Goal: Task Accomplishment & Management: Complete application form

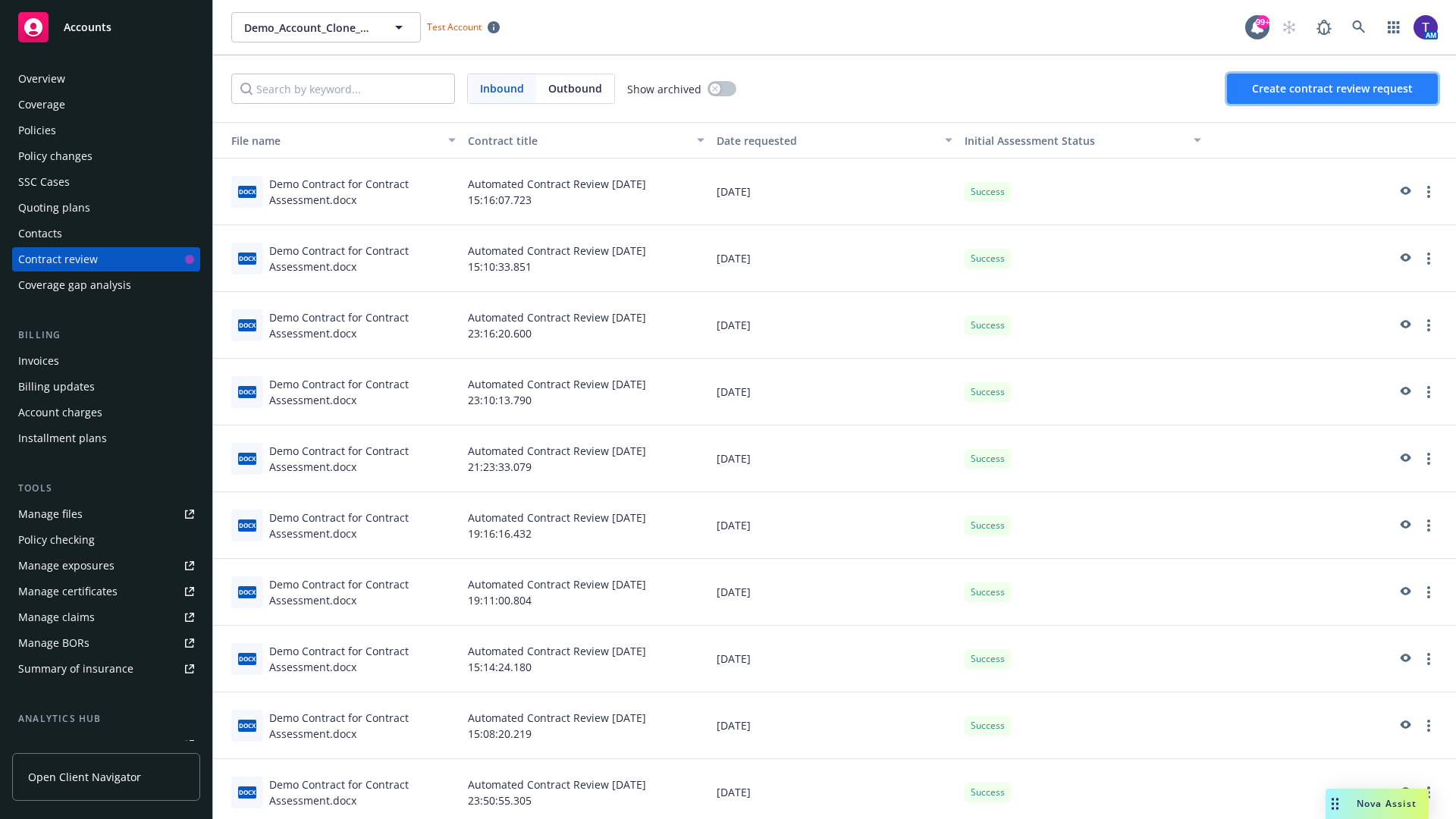
click at [1333, 89] on span "Create contract review request" at bounding box center [1332, 89] width 161 height 15
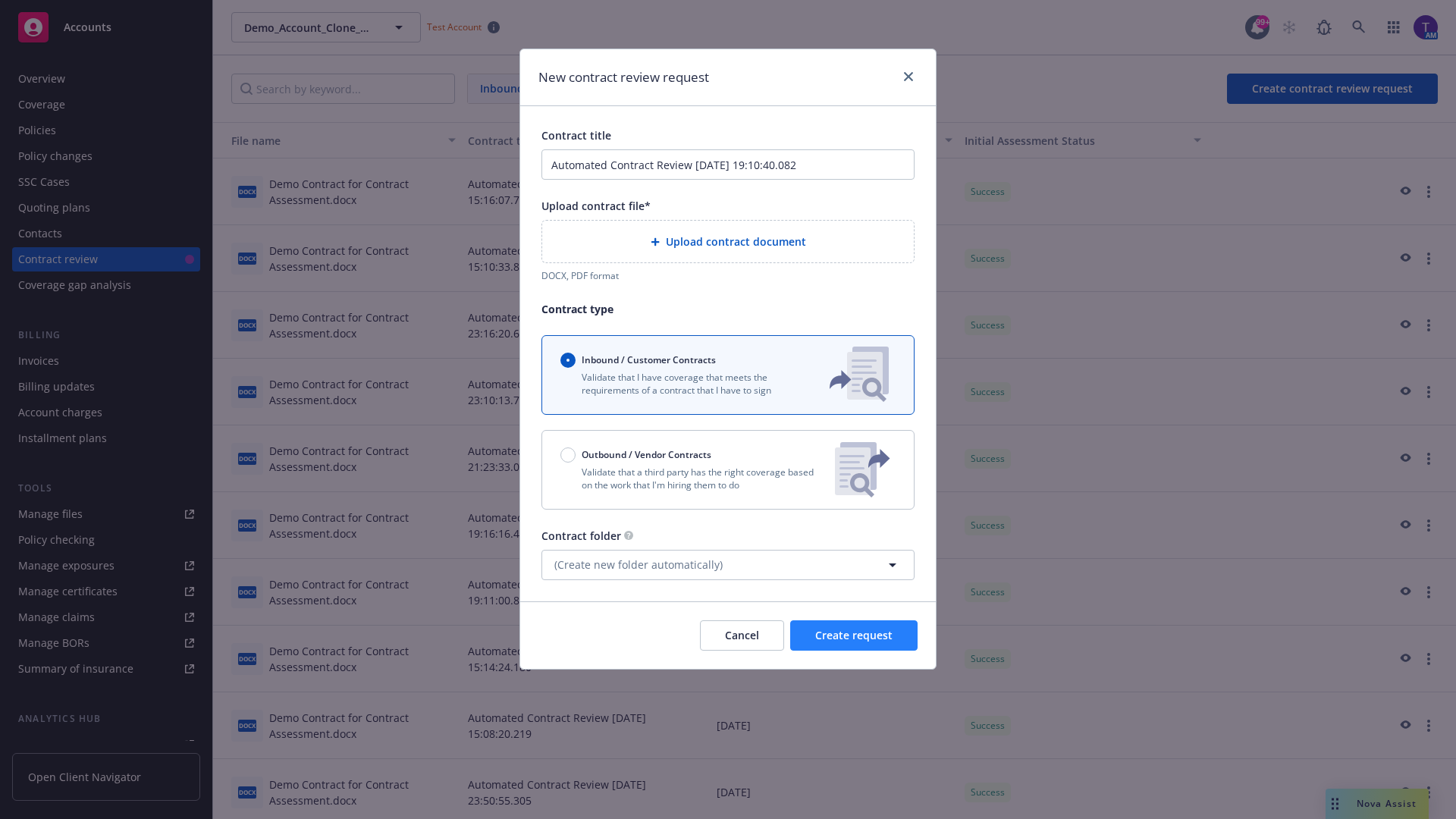
type input "Automated Contract Review 09-19-2025 19:10:40.082"
click at [728, 470] on p "Validate that a third party has the right coverage based on the work that I'm h…" at bounding box center [691, 479] width 262 height 26
radio input "false"
radio input "true"
click at [854, 643] on span "Create request" at bounding box center [854, 635] width 77 height 15
